Goal: Task Accomplishment & Management: Manage account settings

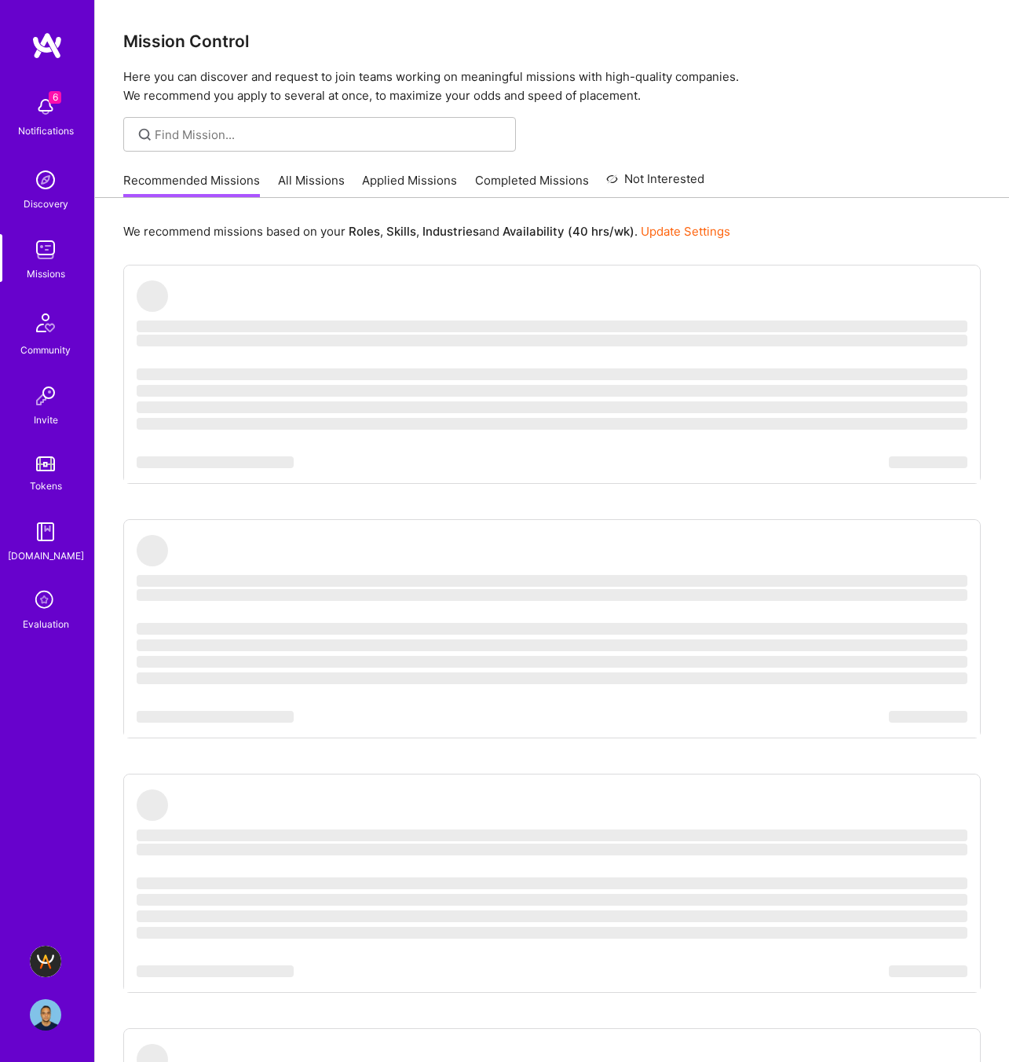
click at [44, 947] on img at bounding box center [45, 961] width 31 height 31
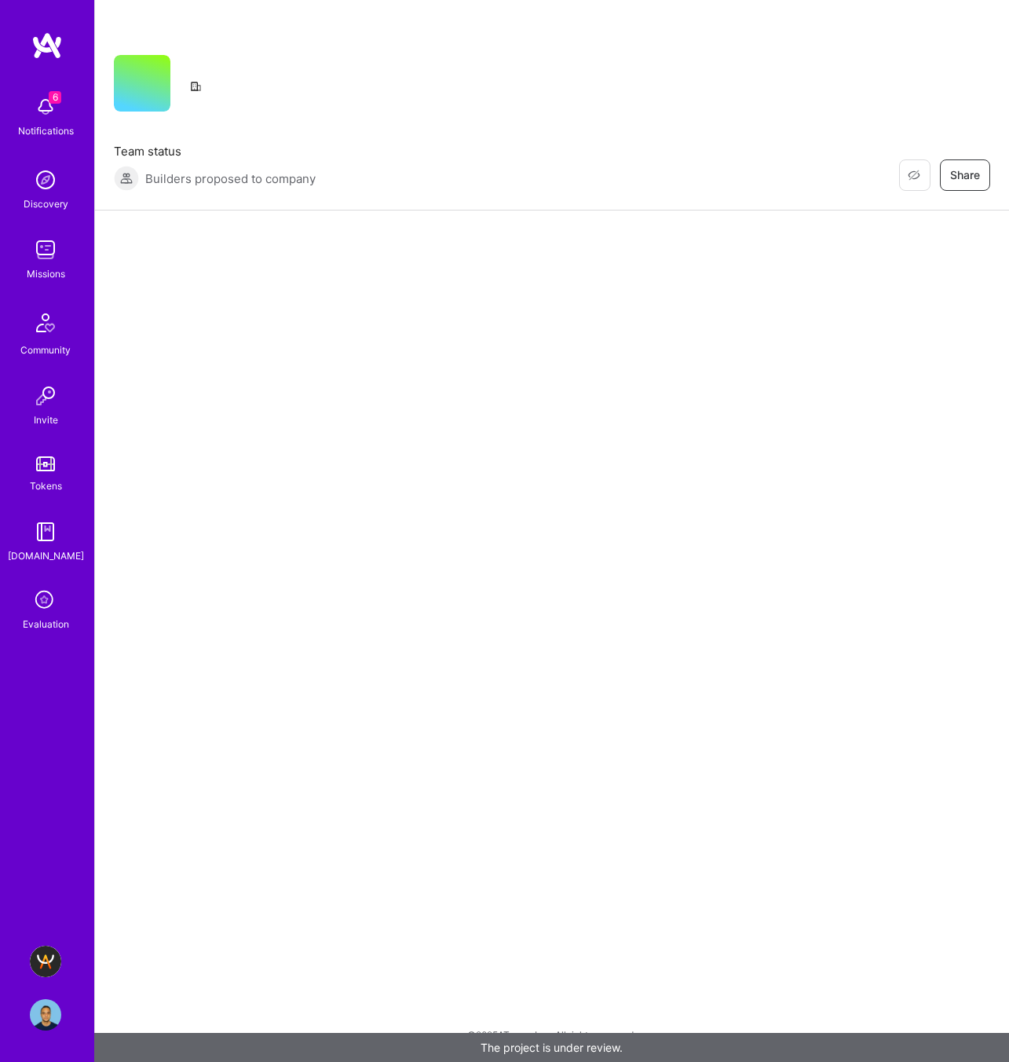
click at [42, 604] on icon at bounding box center [46, 601] width 30 height 30
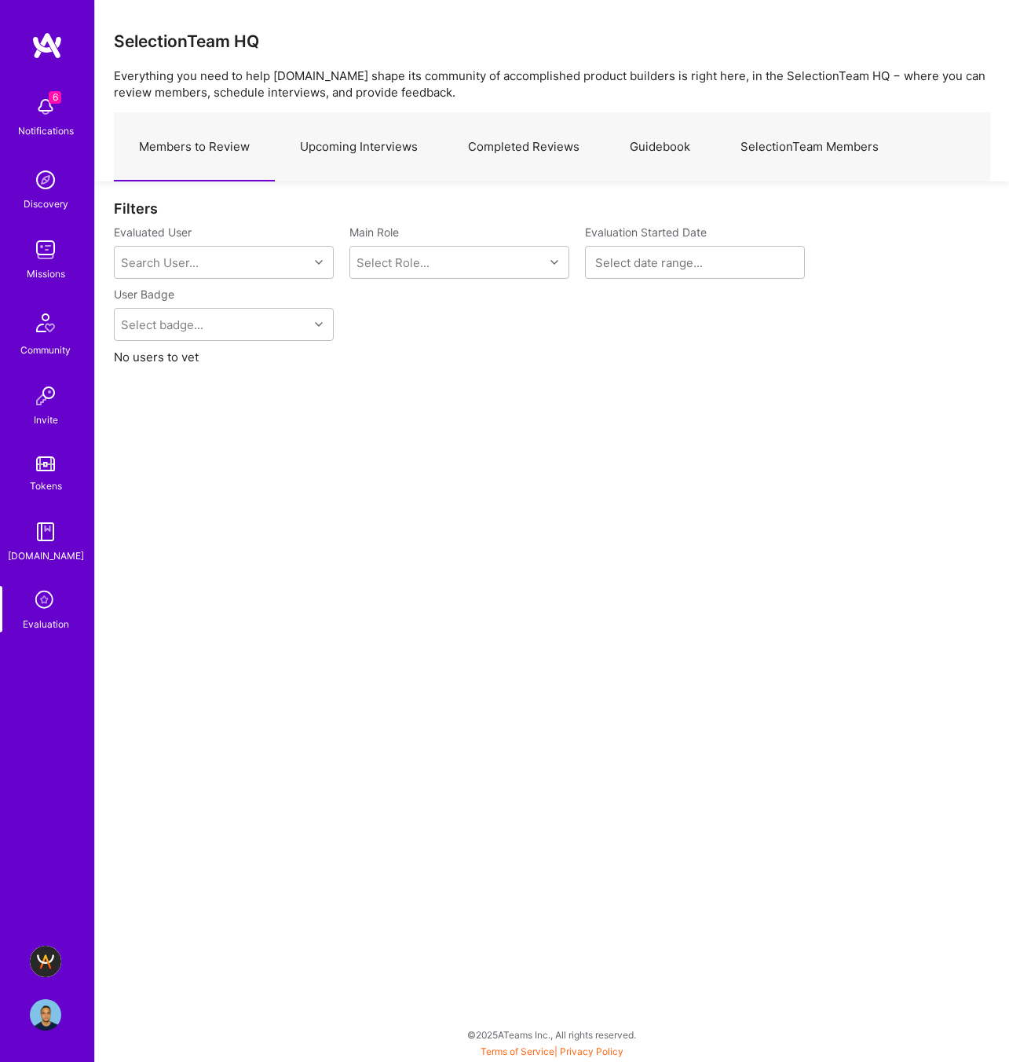
click at [379, 154] on link "Upcoming Interviews" at bounding box center [359, 147] width 168 height 68
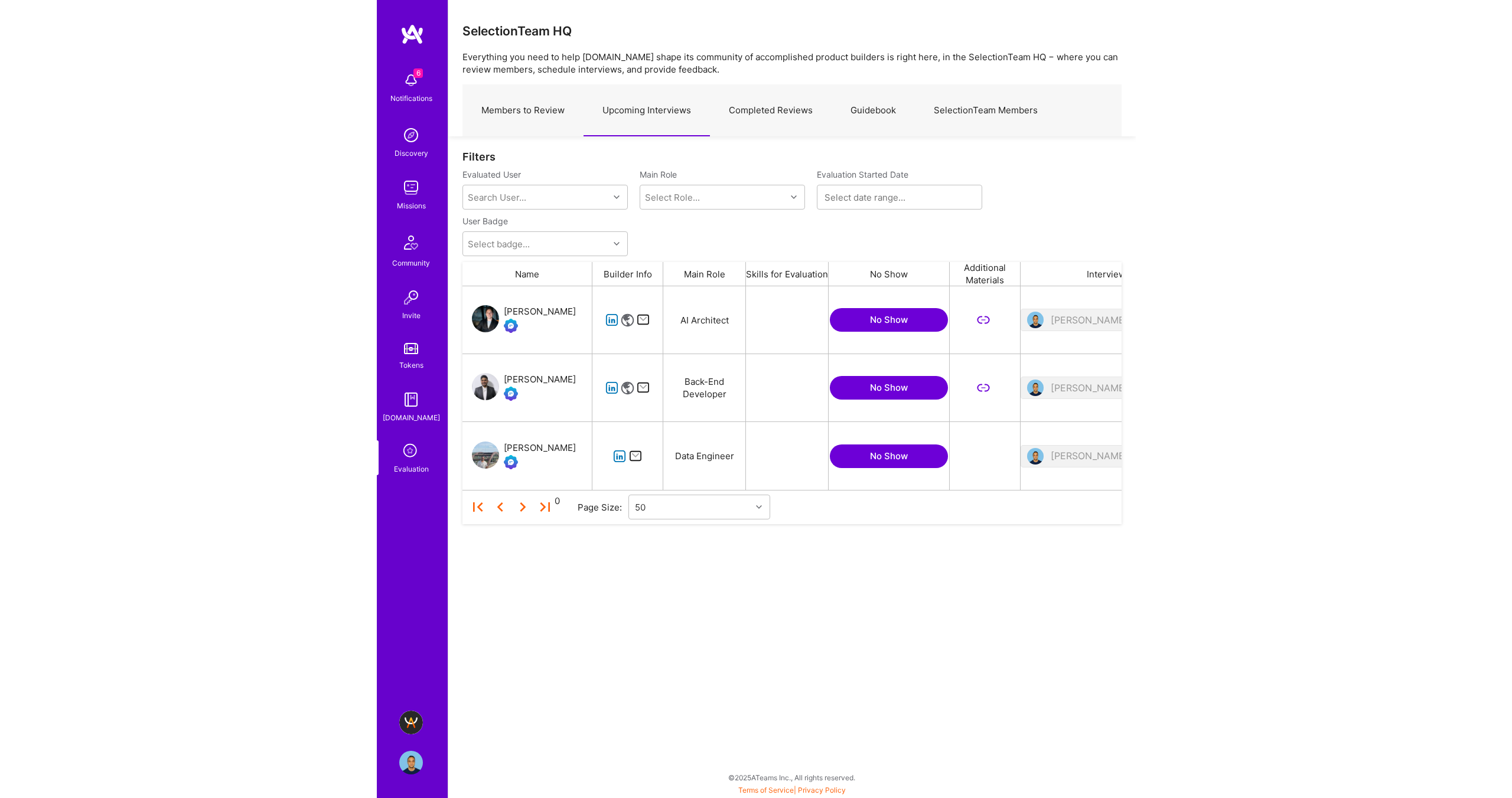
scroll to position [204, 659]
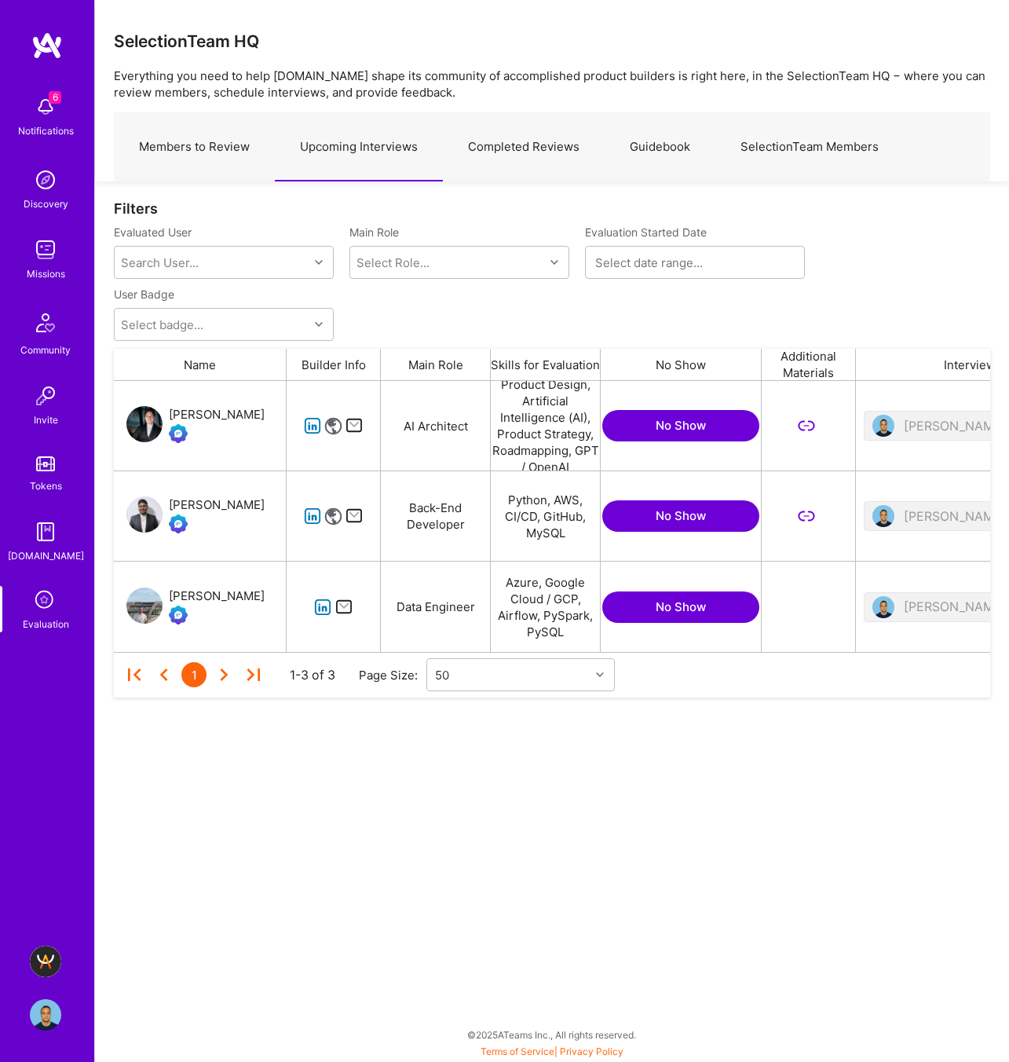
click at [199, 148] on link "Members to Review" at bounding box center [194, 147] width 161 height 68
